Goal: Task Accomplishment & Management: Manage account settings

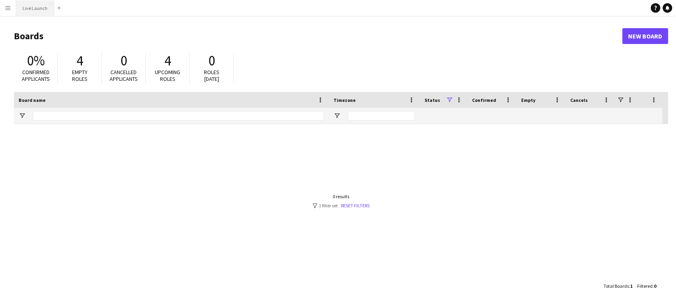
click at [39, 10] on button "Live Launch Close" at bounding box center [35, 7] width 38 height 15
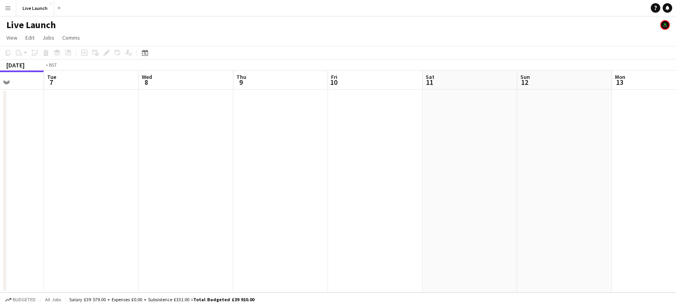
drag, startPoint x: 525, startPoint y: 195, endPoint x: 10, endPoint y: 191, distance: 515.0
click at [9, 191] on app-calendar-viewport "Fri 3 Sat 4 Sun 5 Mon 6 Tue 7 Wed 8 Thu 9 Fri 10 Sat 11 Sun 12 Mon 13 Tue 14 We…" at bounding box center [338, 181] width 676 height 222
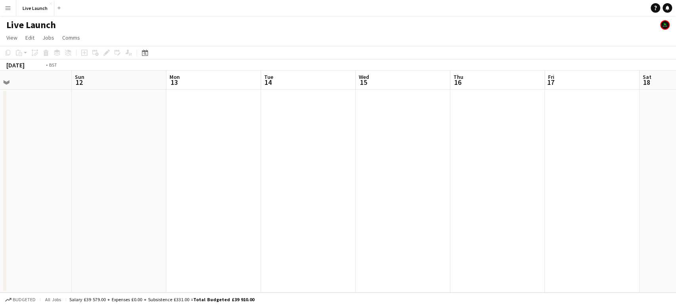
drag, startPoint x: 408, startPoint y: 189, endPoint x: 515, endPoint y: 176, distance: 107.6
click at [89, 178] on app-calendar-viewport "Wed 8 Thu 9 Fri 10 Sat 11 Sun 12 Mon 13 Tue 14 Wed 15 Thu 16 Fri 17 Sat 18 Sun …" at bounding box center [338, 181] width 676 height 222
drag, startPoint x: 538, startPoint y: 175, endPoint x: 307, endPoint y: 173, distance: 230.4
click at [147, 173] on app-calendar-viewport "Sat 11 Sun 12 Mon 13 Tue 14 Wed 15 Thu 16 Fri 17 Sat 18 Sun 19 Mon 20 Tue 21 We…" at bounding box center [338, 181] width 676 height 222
drag, startPoint x: 396, startPoint y: 173, endPoint x: 134, endPoint y: 160, distance: 262.0
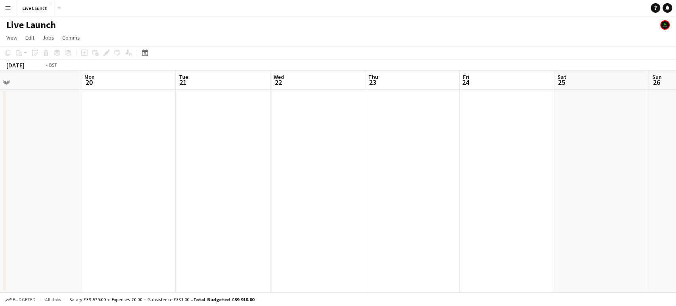
click at [134, 160] on app-calendar-viewport "Thu 16 Fri 17 Sat 18 Sun 19 Mon 20 Tue 21 Wed 22 Thu 23 Fri 24 Sat 25 Sun 26 Mo…" at bounding box center [338, 181] width 676 height 222
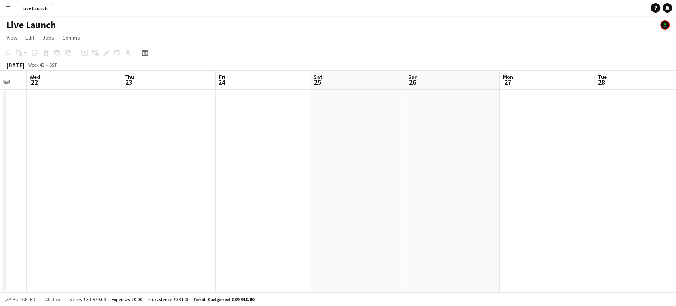
drag, startPoint x: 522, startPoint y: 210, endPoint x: 187, endPoint y: 207, distance: 335.7
click at [187, 207] on app-calendar-viewport "Sun 19 Mon 20 Tue 21 Wed 22 Thu 23 Fri 24 Sat 25 Sun 26 Mon 27 Tue 28 Wed 29 Th…" at bounding box center [338, 181] width 676 height 222
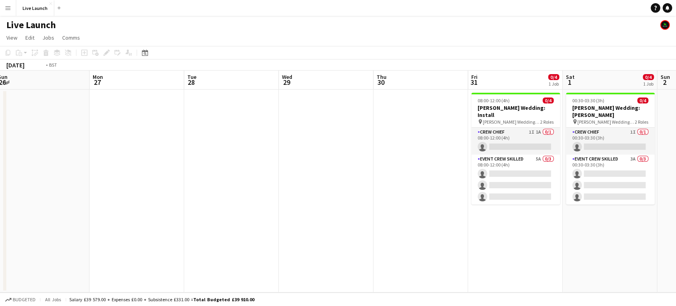
drag, startPoint x: 541, startPoint y: 205, endPoint x: 251, endPoint y: 205, distance: 289.7
click at [251, 205] on app-calendar-viewport "Thu 23 Fri 24 Sat 25 Sun 26 Mon 27 Tue 28 Wed 29 Thu 30 Fri 31 0/4 1 Job Sat 1 …" at bounding box center [338, 181] width 676 height 222
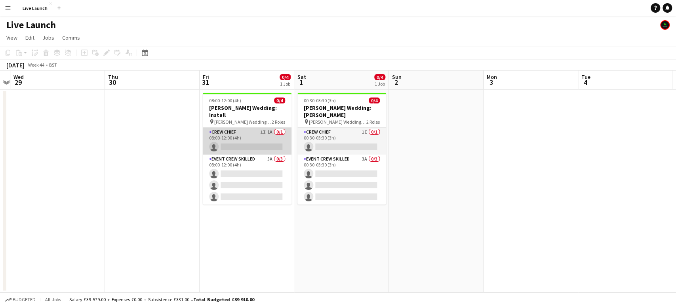
click at [242, 127] on app-card-role "Crew Chief 1I 1A 0/1 08:00-12:00 (4h) single-neutral-actions" at bounding box center [247, 140] width 89 height 27
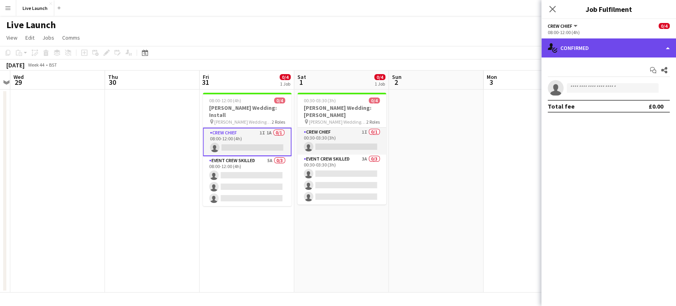
click at [617, 44] on div "single-neutral-actions-check-2 Confirmed" at bounding box center [608, 47] width 135 height 19
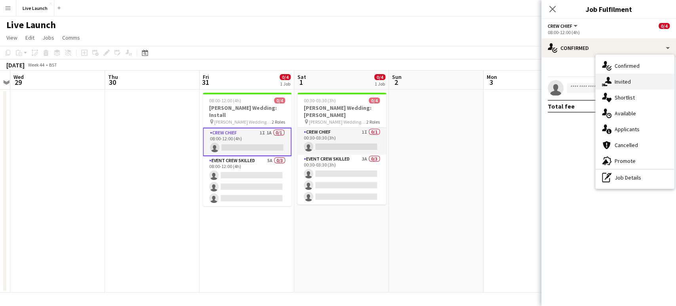
click at [625, 78] on span "Invited" at bounding box center [622, 81] width 16 height 7
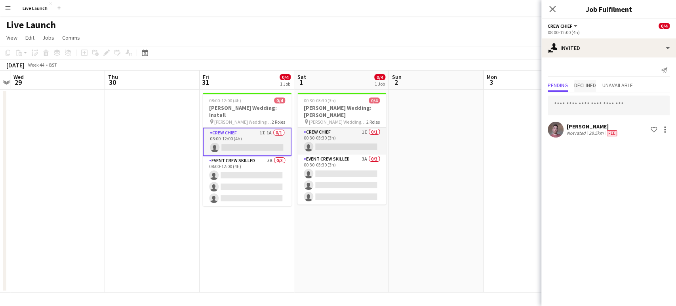
click at [595, 82] on span "Declined" at bounding box center [585, 85] width 22 height 6
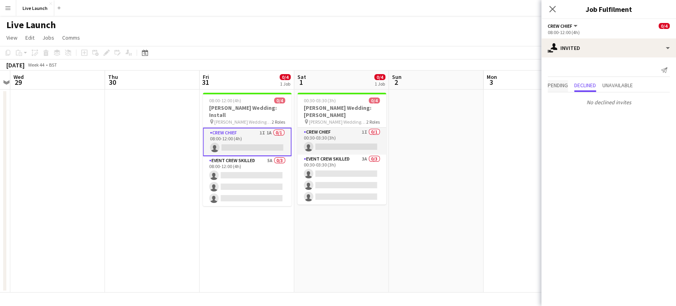
click at [555, 85] on span "Pending" at bounding box center [557, 85] width 20 height 6
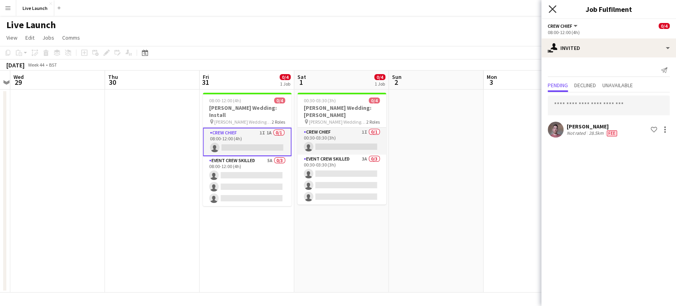
click at [552, 11] on icon "Close pop-in" at bounding box center [552, 9] width 8 height 8
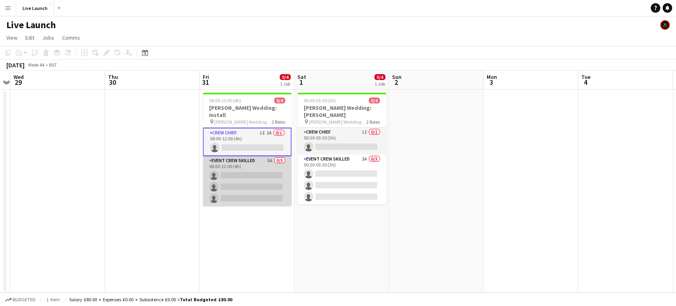
click at [235, 179] on app-card-role "Event Crew Skilled 5A 0/3 08:00-12:00 (4h) single-neutral-actions single-neutra…" at bounding box center [247, 181] width 89 height 50
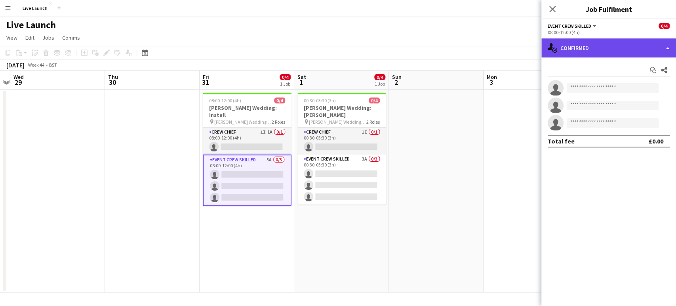
click at [625, 47] on div "single-neutral-actions-check-2 Confirmed" at bounding box center [608, 47] width 135 height 19
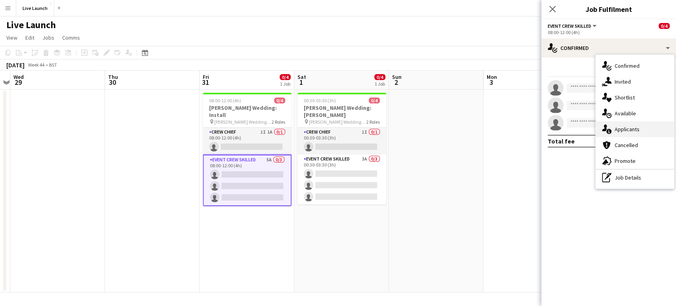
click at [625, 129] on span "Applicants" at bounding box center [626, 128] width 25 height 7
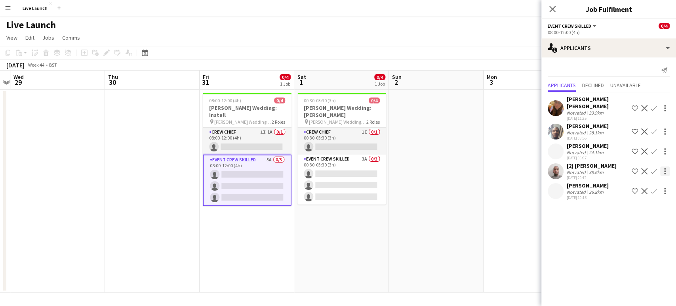
click at [662, 166] on div at bounding box center [664, 170] width 9 height 9
click at [627, 242] on div at bounding box center [338, 153] width 676 height 306
click at [643, 168] on app-icon "Decline" at bounding box center [644, 171] width 6 height 6
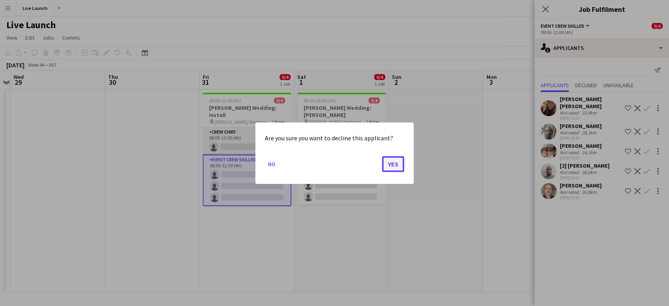
click at [396, 160] on button "Yes" at bounding box center [393, 164] width 22 height 16
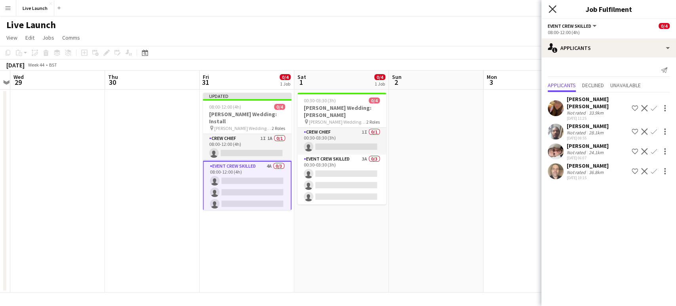
click at [552, 6] on icon "Close pop-in" at bounding box center [552, 9] width 8 height 8
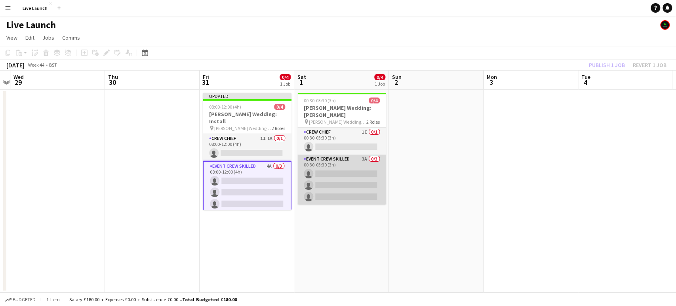
click at [356, 167] on app-card-role "Event Crew Skilled 3A 0/3 00:30-03:30 (3h) single-neutral-actions single-neutra…" at bounding box center [341, 179] width 89 height 50
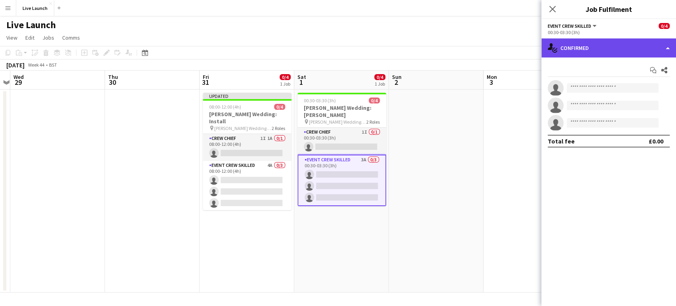
click at [642, 43] on div "single-neutral-actions-check-2 Confirmed" at bounding box center [608, 47] width 135 height 19
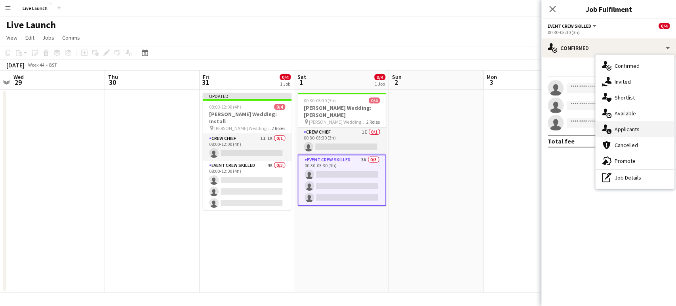
click at [640, 127] on div "single-neutral-actions-information Applicants" at bounding box center [634, 129] width 78 height 16
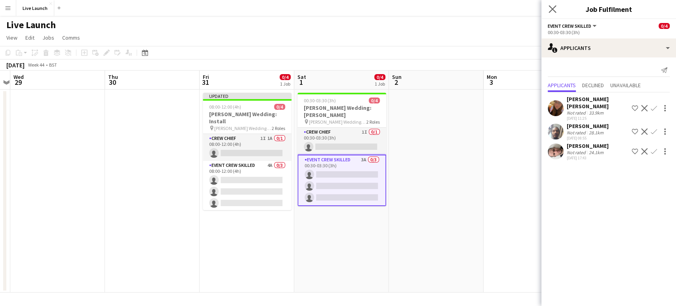
click at [554, 13] on icon "Close pop-in" at bounding box center [552, 9] width 8 height 8
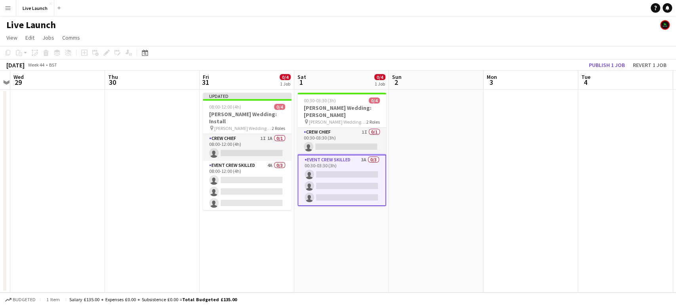
click at [540, 36] on app-page-menu "View Day view expanded Day view collapsed Month view Date picker Jump to [DATE]…" at bounding box center [338, 38] width 676 height 15
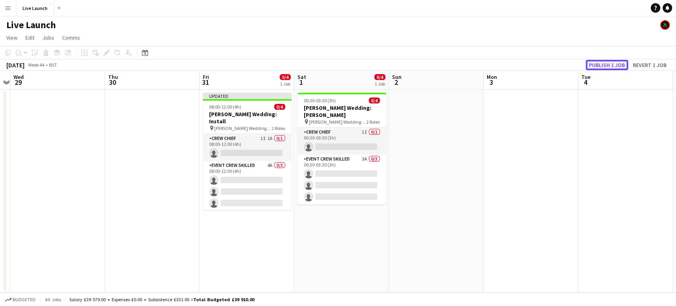
click at [611, 63] on button "Publish 1 job" at bounding box center [606, 65] width 42 height 10
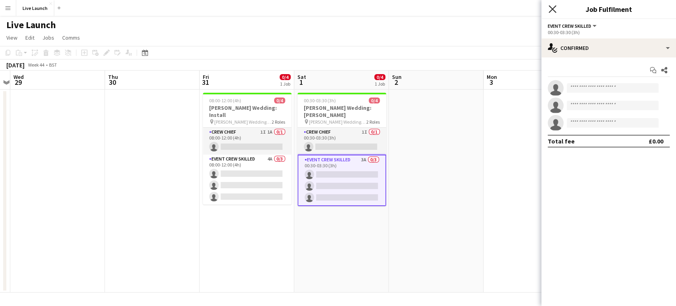
click at [550, 10] on icon "Close pop-in" at bounding box center [552, 9] width 8 height 8
